Goal: Task Accomplishment & Management: Manage account settings

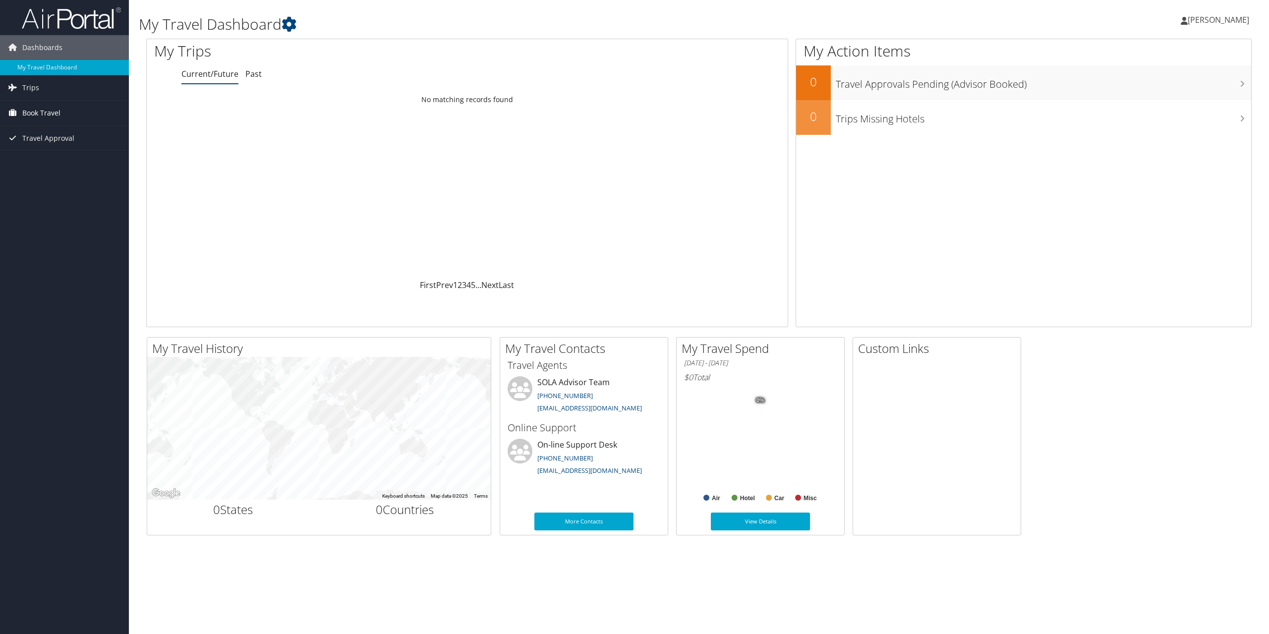
click at [45, 114] on span "Book Travel" at bounding box center [41, 113] width 38 height 25
click at [60, 167] on link "Book/Manage Online Trips" at bounding box center [64, 162] width 129 height 15
click at [1220, 21] on span "[PERSON_NAME]" at bounding box center [1218, 19] width 61 height 11
click at [1161, 167] on link "Sign Out" at bounding box center [1193, 161] width 111 height 17
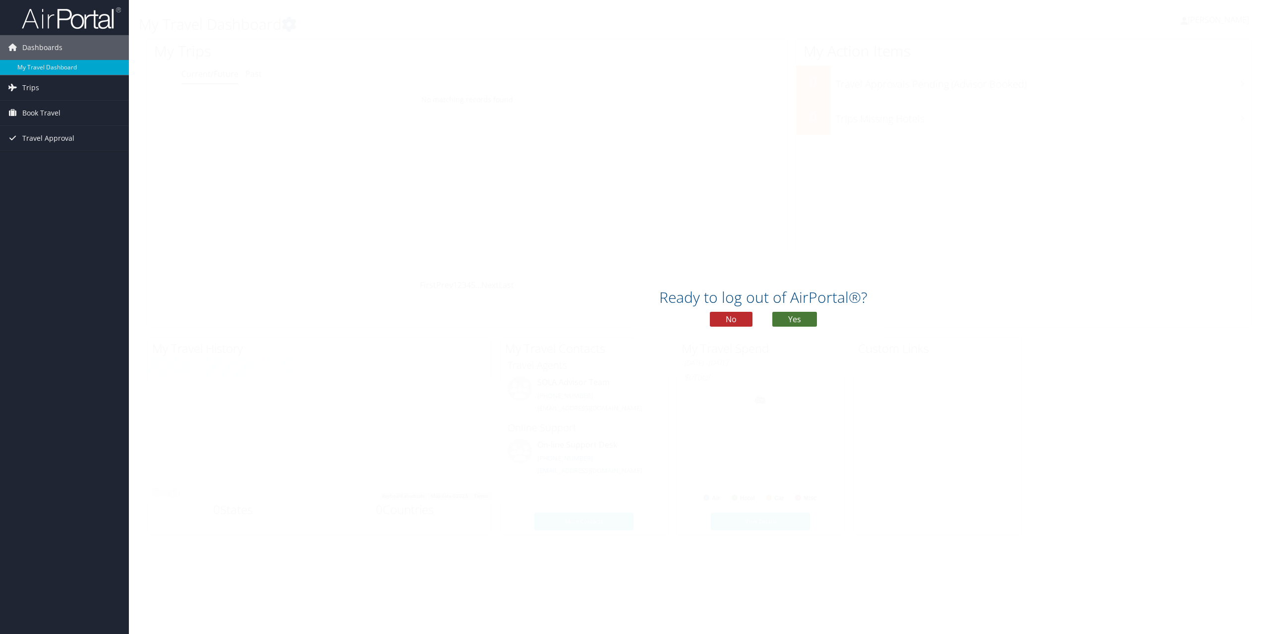
click at [801, 319] on button "Yes" at bounding box center [794, 319] width 45 height 15
